Goal: Navigation & Orientation: Find specific page/section

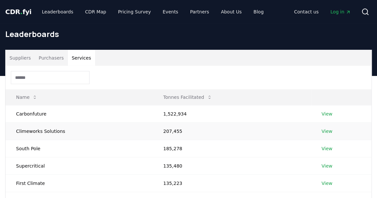
click at [326, 131] on link "View" at bounding box center [326, 131] width 11 height 7
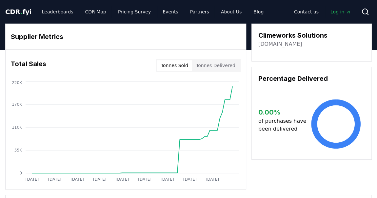
click at [337, 11] on span "Log in" at bounding box center [340, 12] width 20 height 7
